Goal: Transaction & Acquisition: Download file/media

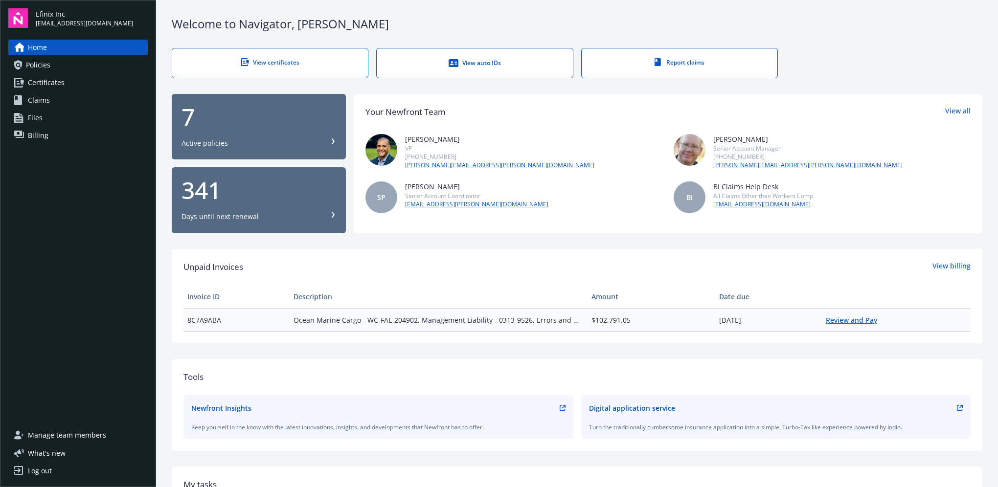
click at [839, 319] on link "Review and Pay" at bounding box center [854, 319] width 59 height 9
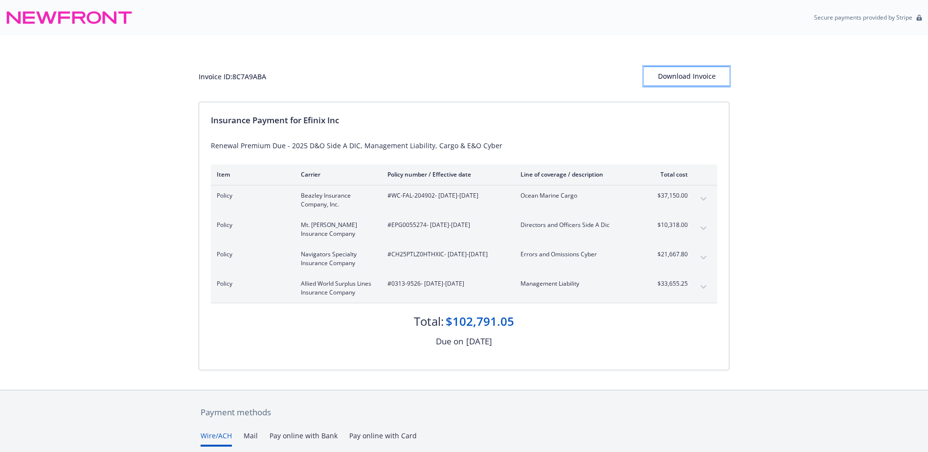
click at [663, 80] on div "Download Invoice" at bounding box center [687, 76] width 86 height 19
